Goal: Information Seeking & Learning: Learn about a topic

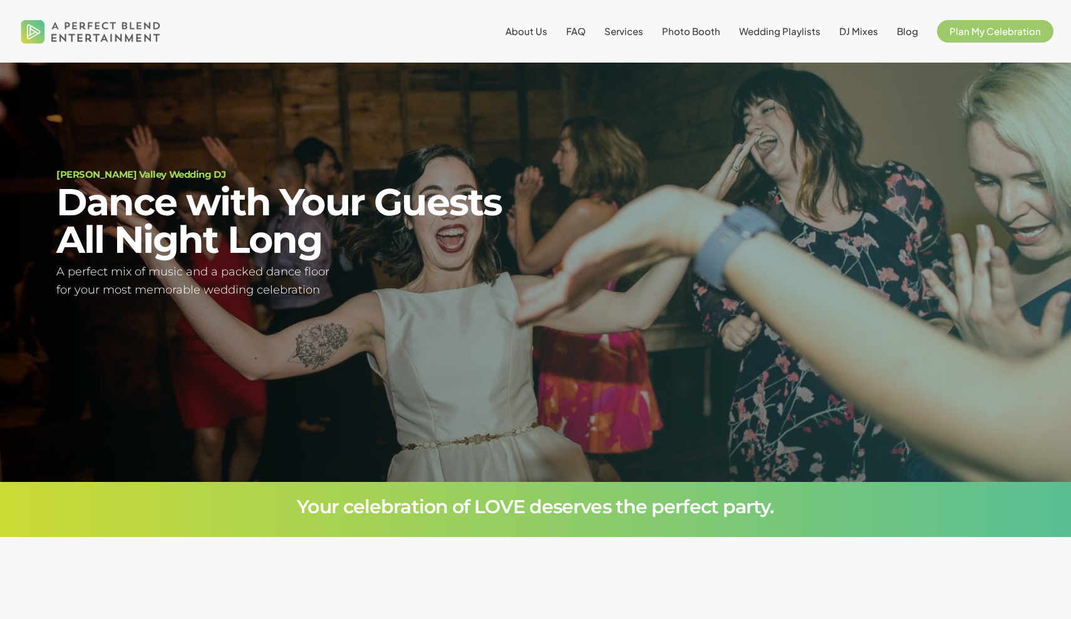
scroll to position [91, 0]
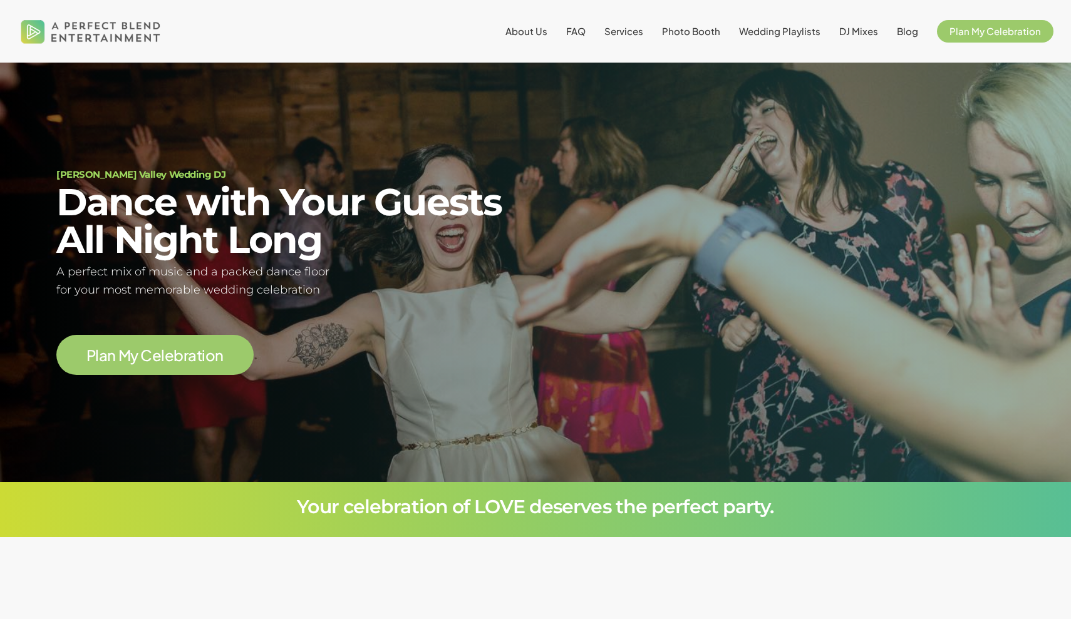
click at [192, 349] on span "a" at bounding box center [192, 355] width 9 height 15
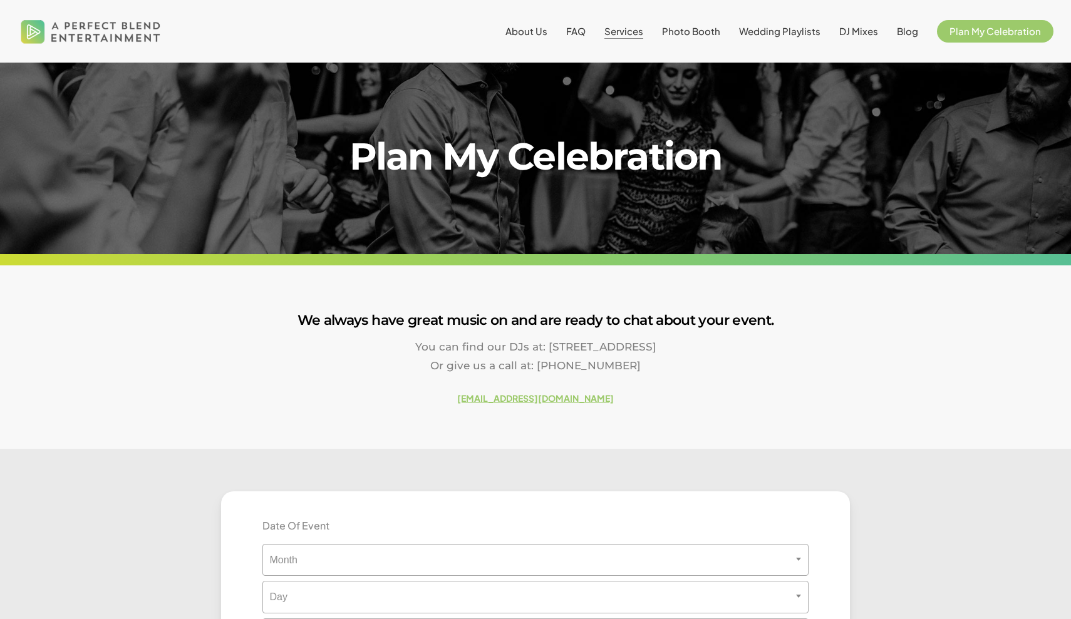
click at [643, 33] on span "Services" at bounding box center [623, 31] width 39 height 12
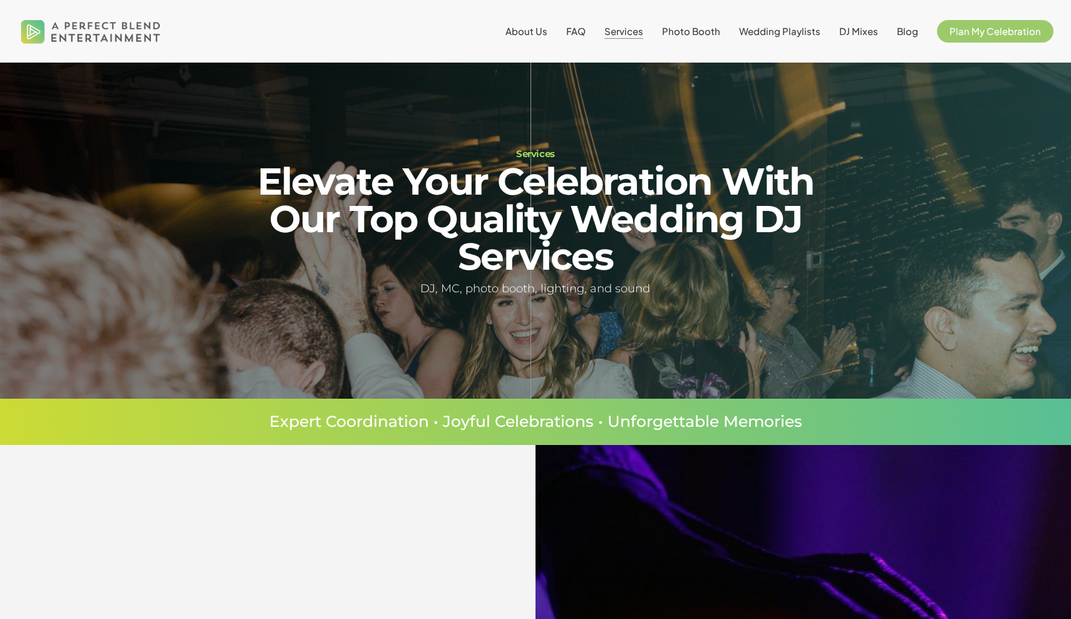
scroll to position [11, 0]
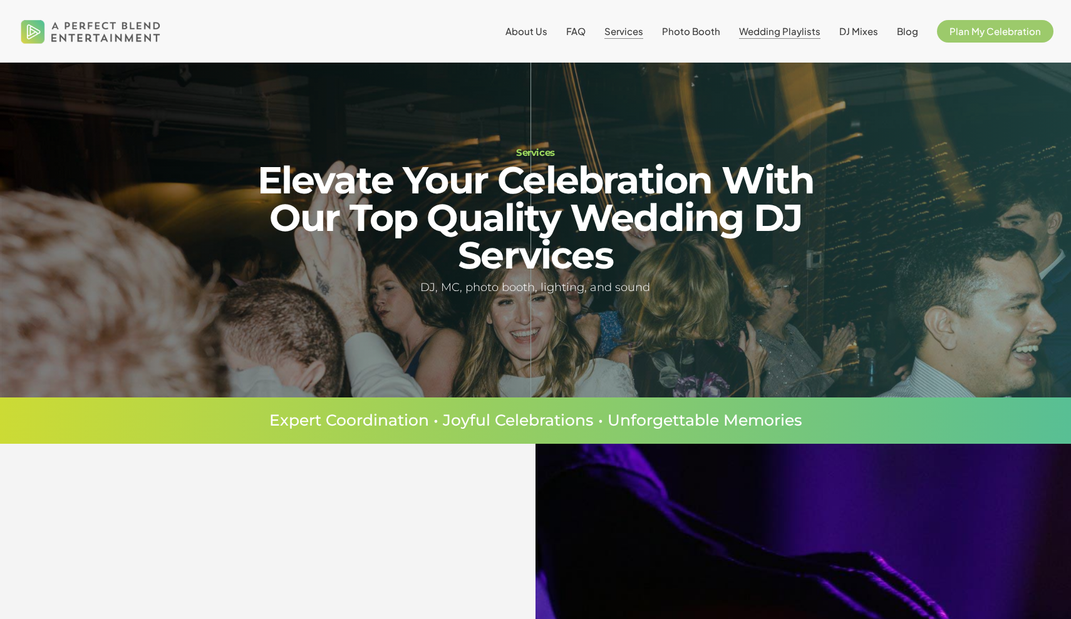
click at [804, 33] on span "Wedding Playlists" at bounding box center [779, 31] width 81 height 12
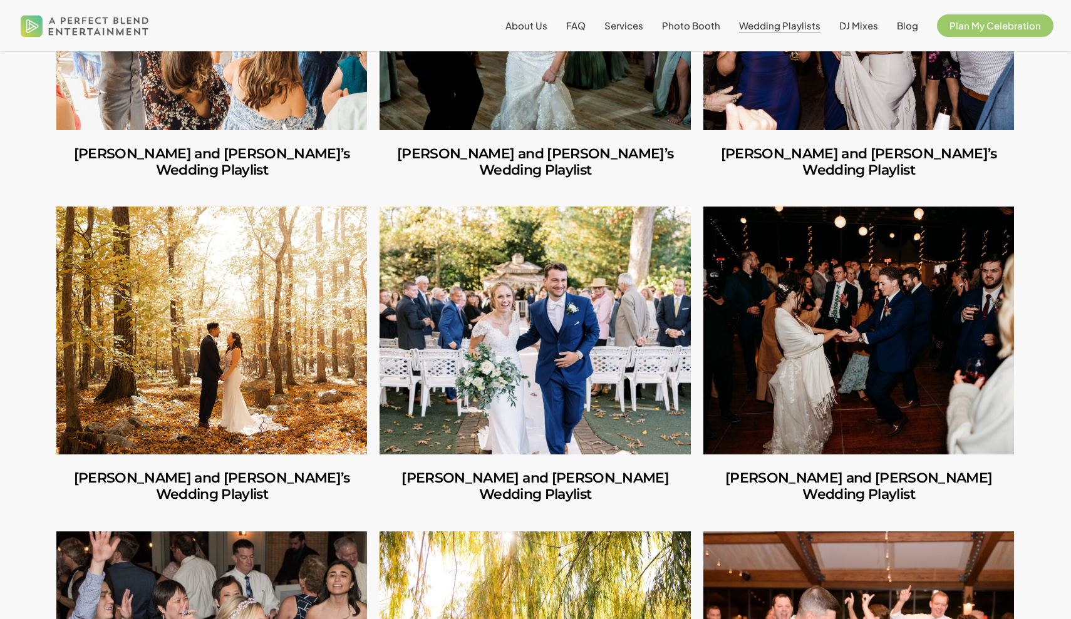
scroll to position [921, 0]
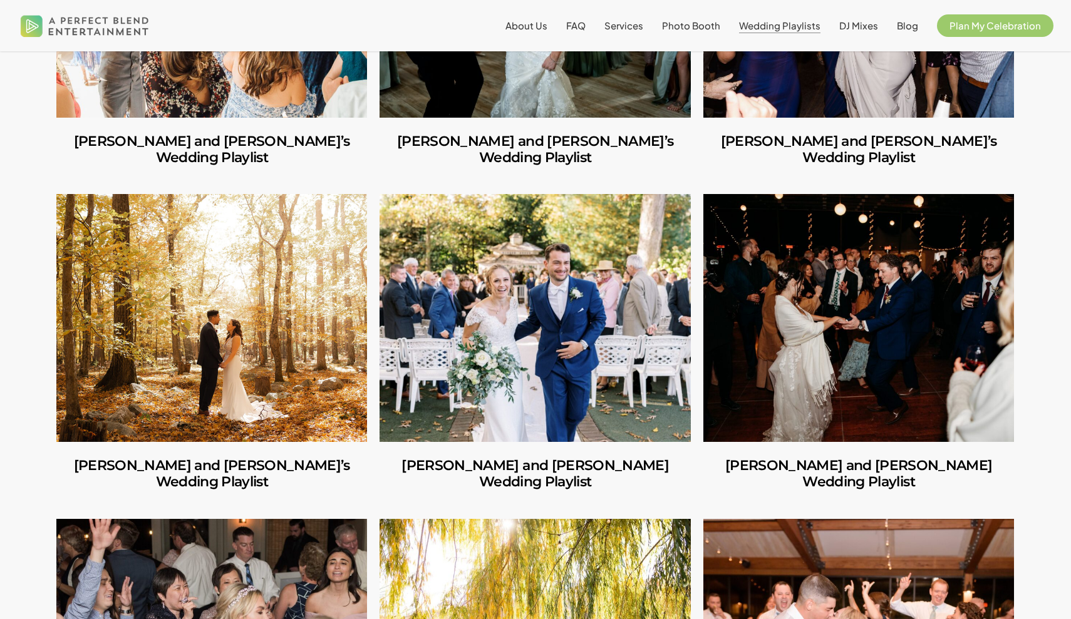
click at [492, 378] on link "George and Mackenzie’s Wedding Playlist" at bounding box center [535, 318] width 311 height 248
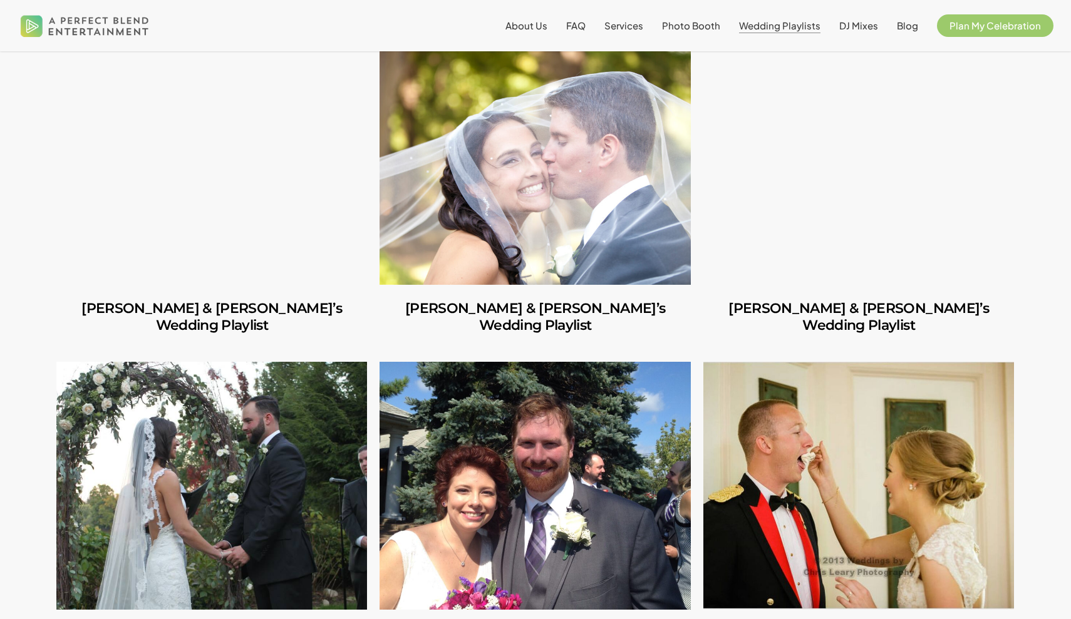
scroll to position [2567, 0]
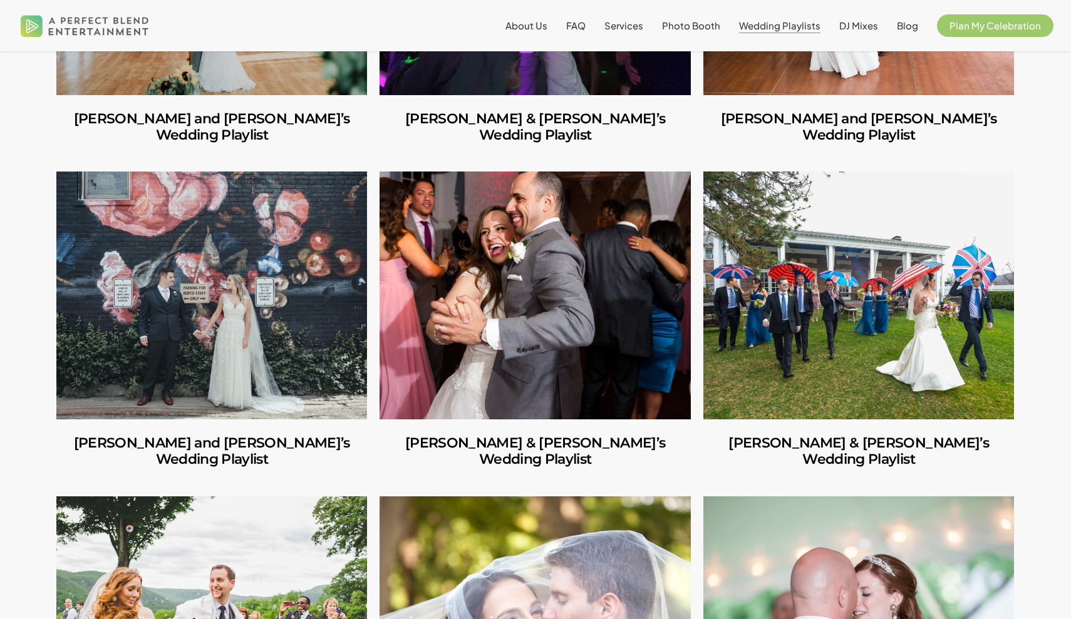
click at [852, 34] on li "DJ Mixes" at bounding box center [859, 25] width 58 height 51
click at [859, 16] on li "DJ Mixes" at bounding box center [859, 25] width 58 height 51
click at [859, 29] on span "DJ Mixes" at bounding box center [858, 25] width 39 height 12
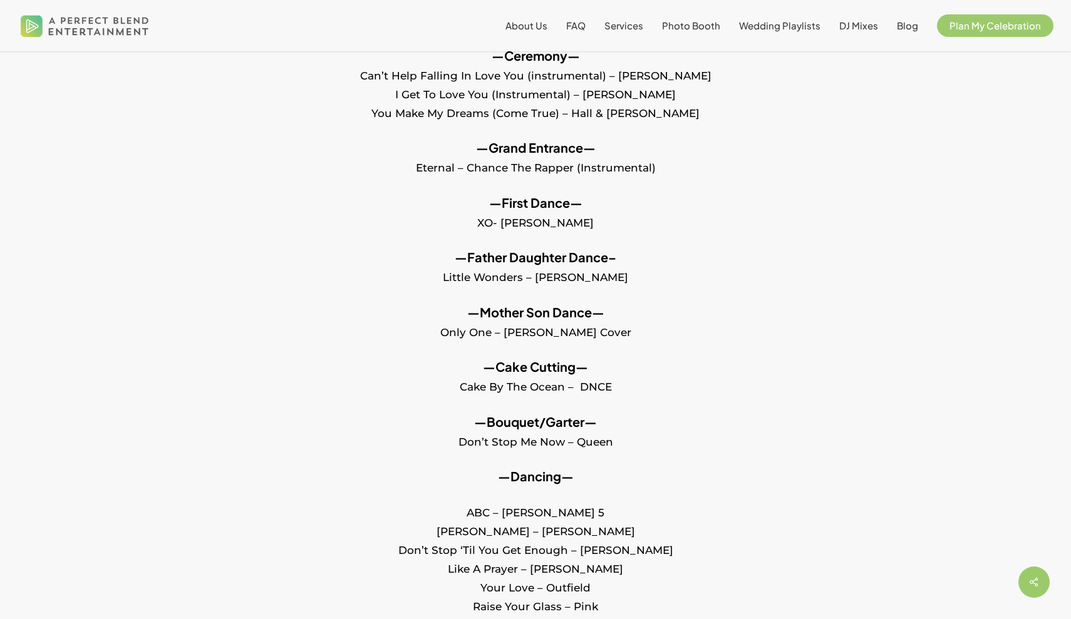
scroll to position [656, 0]
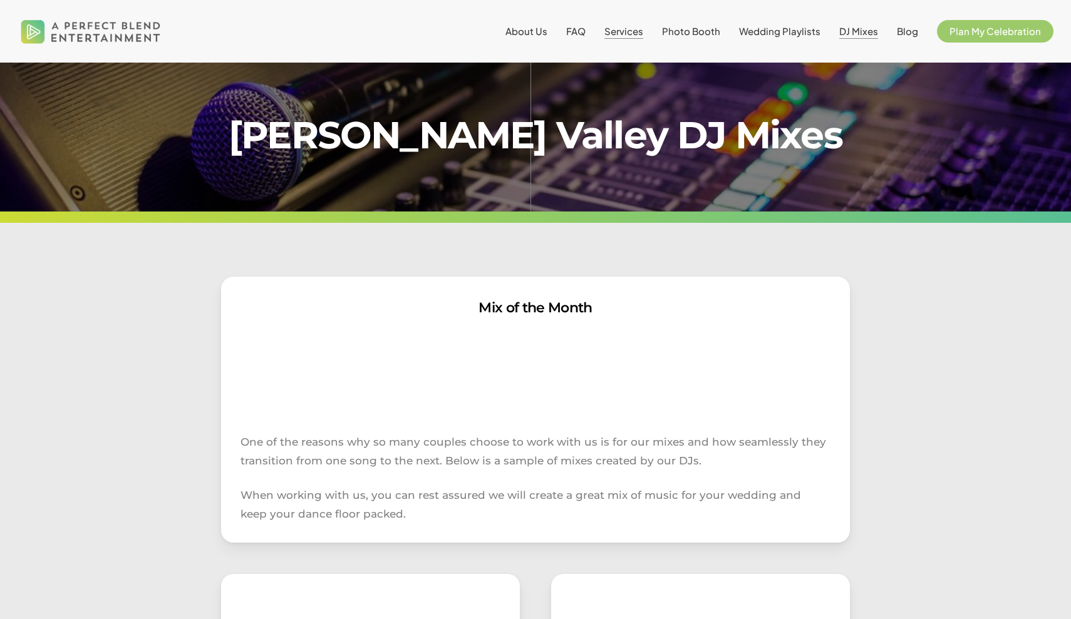
click at [629, 29] on span "Services" at bounding box center [623, 31] width 39 height 12
